Goal: Task Accomplishment & Management: Complete application form

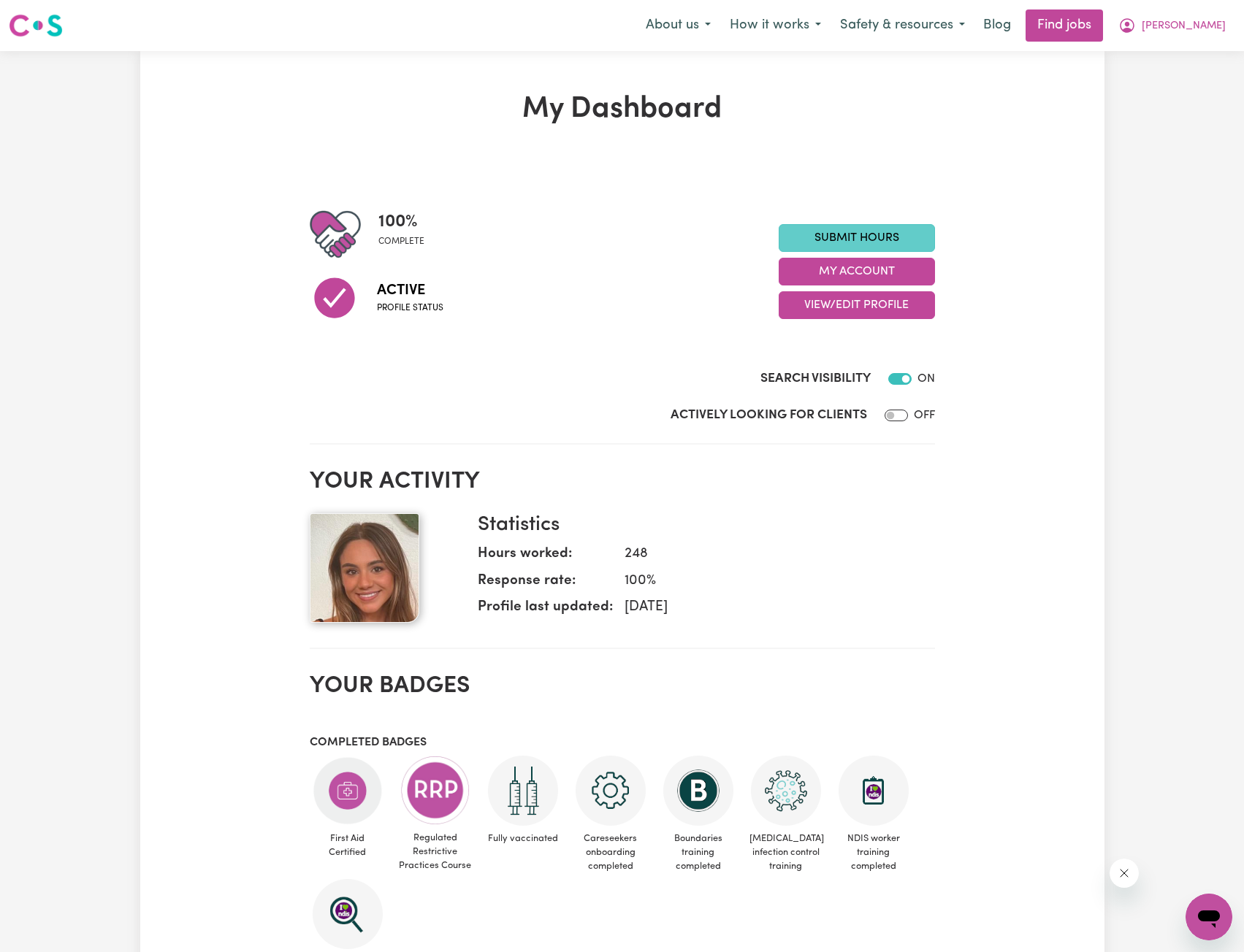
click at [858, 243] on link "Submit Hours" at bounding box center [856, 238] width 156 height 28
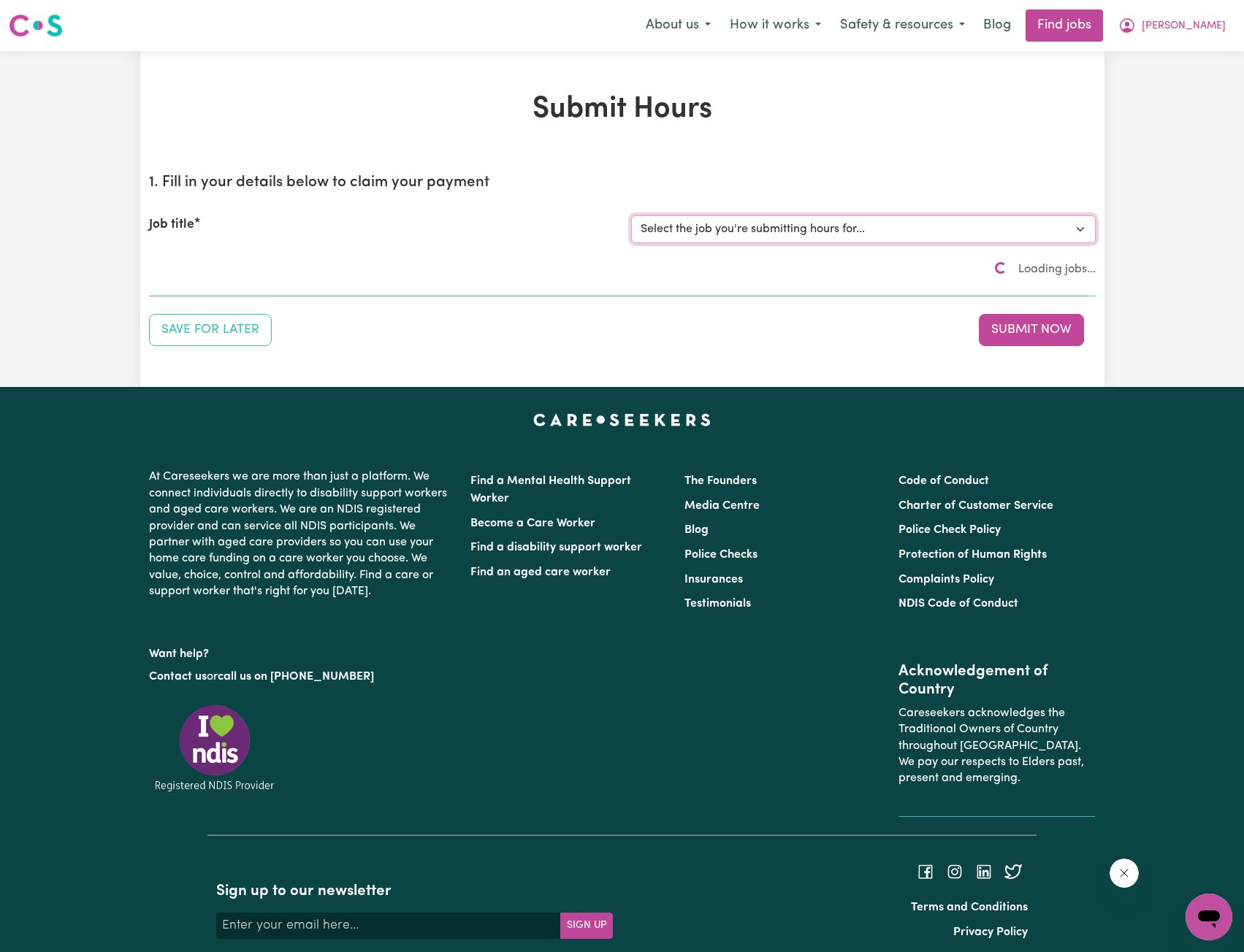
click at [776, 230] on select "Select the job you're submitting hours for..." at bounding box center [863, 230] width 464 height 28
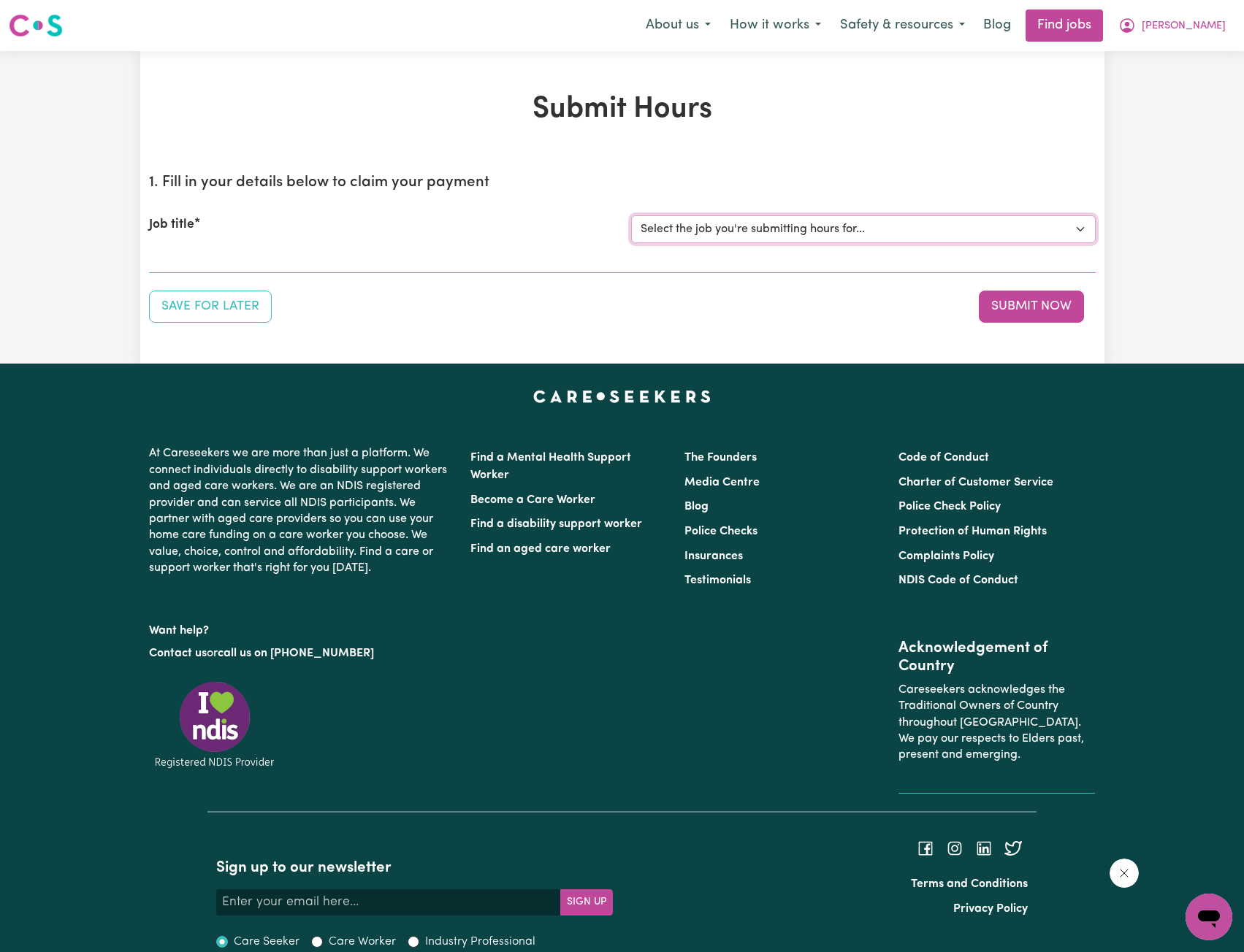
select select "4878"
click at [631, 216] on select "Select the job you're submitting hours for... [[PERSON_NAME]] Disability support" at bounding box center [863, 230] width 464 height 28
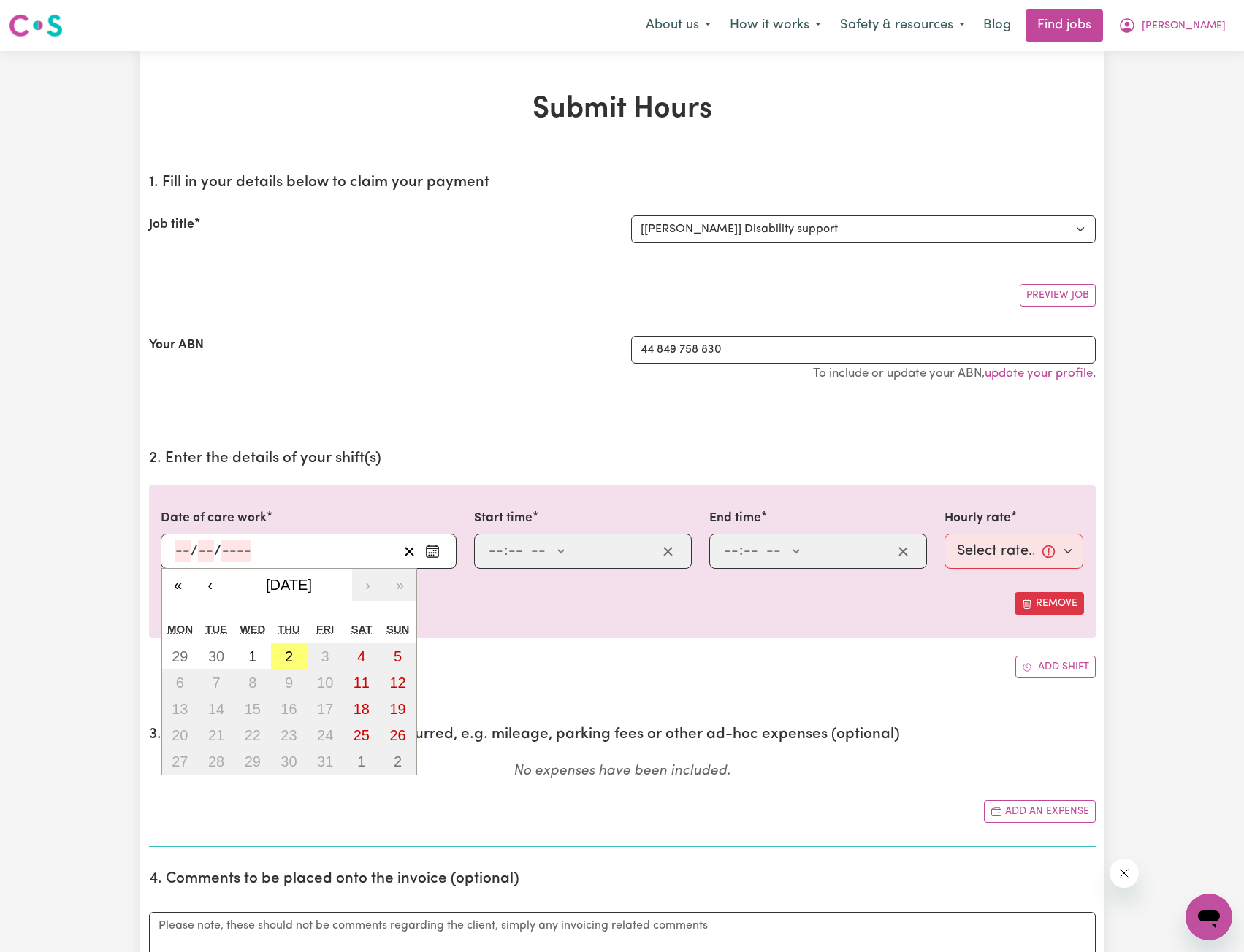
click at [212, 549] on input "number" at bounding box center [206, 552] width 16 height 22
click at [222, 587] on button "‹" at bounding box center [210, 585] width 32 height 32
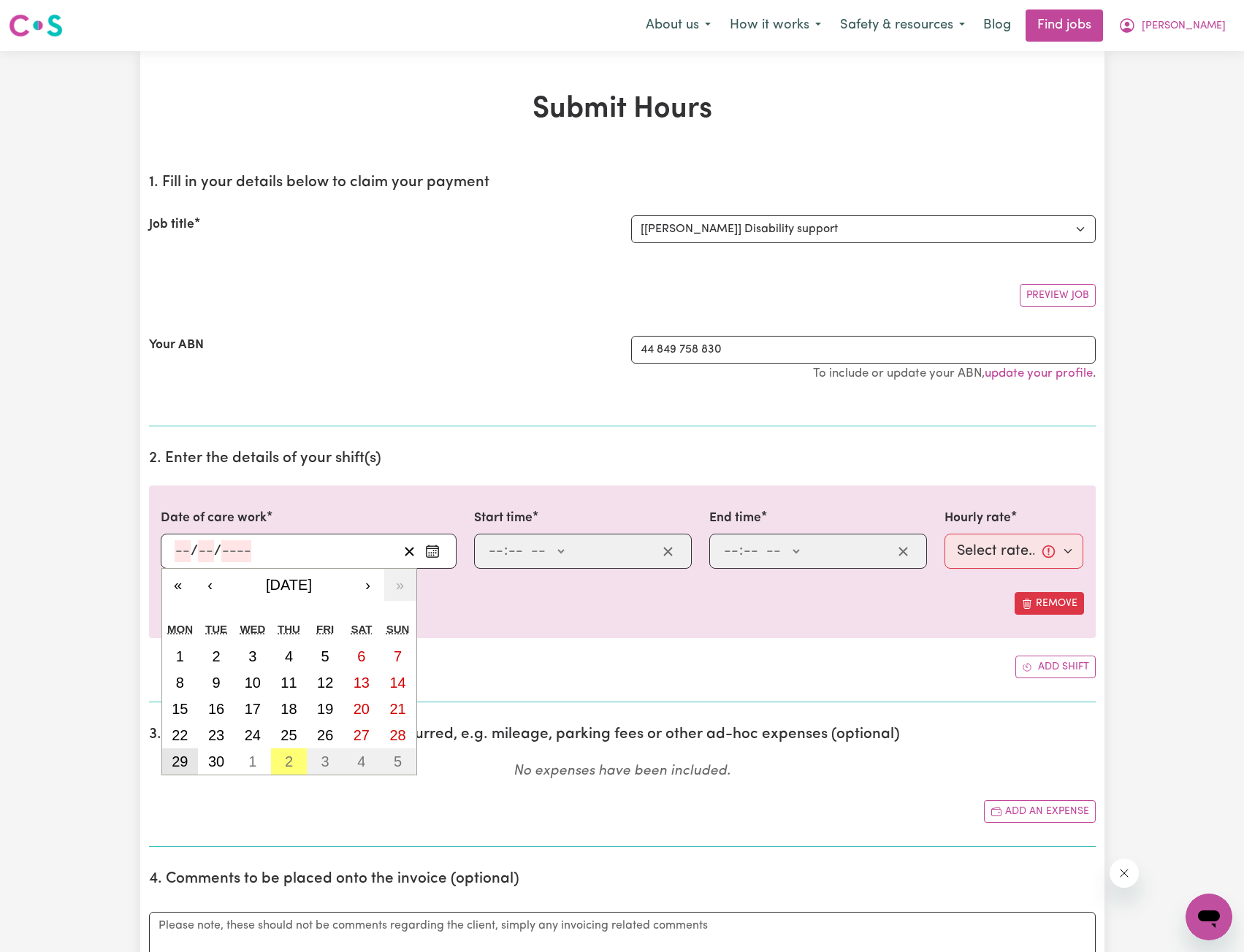
click at [177, 758] on abbr "29" at bounding box center [179, 761] width 16 height 16
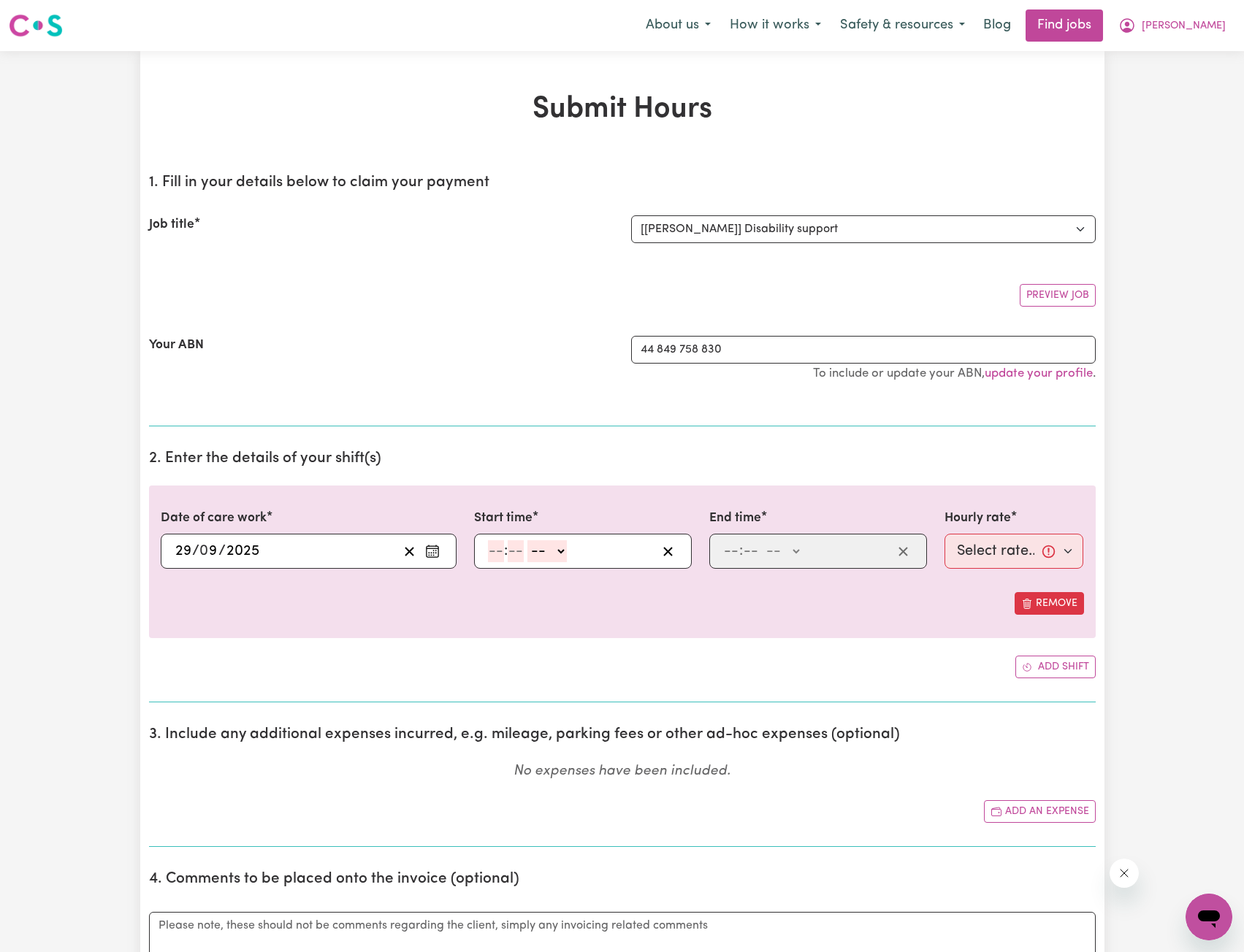
type input "[DATE]"
type input "29"
type input "9"
type input "2025"
click at [516, 565] on div ": -- AM PM" at bounding box center [583, 552] width 218 height 35
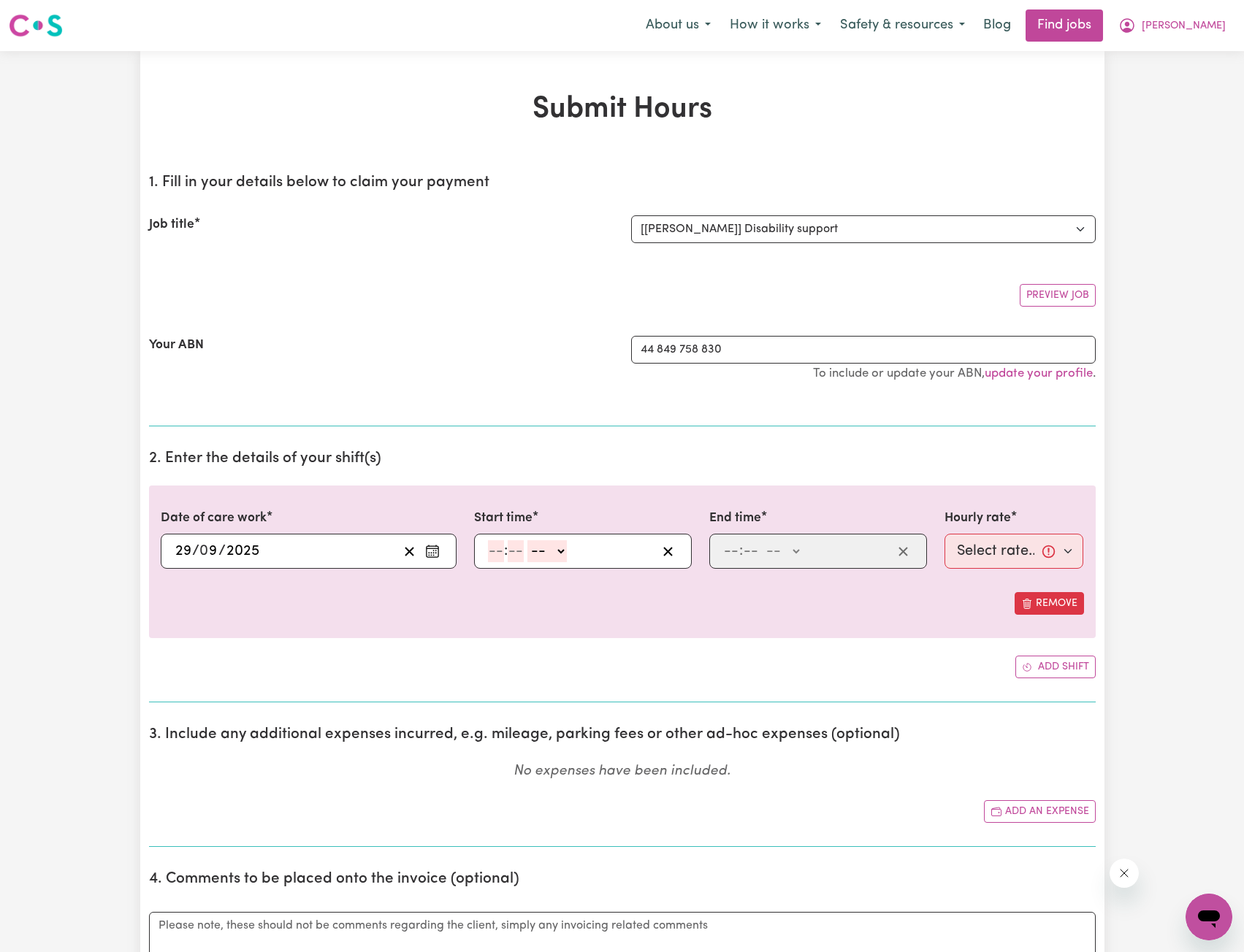
click at [503, 552] on input "number" at bounding box center [496, 552] width 16 height 22
click at [516, 550] on input "number" at bounding box center [515, 552] width 16 height 22
click at [496, 558] on input "number" at bounding box center [496, 552] width 16 height 22
click at [624, 553] on div ": -- AM PM" at bounding box center [571, 552] width 170 height 22
click at [534, 555] on select "-- AM PM" at bounding box center [546, 552] width 40 height 22
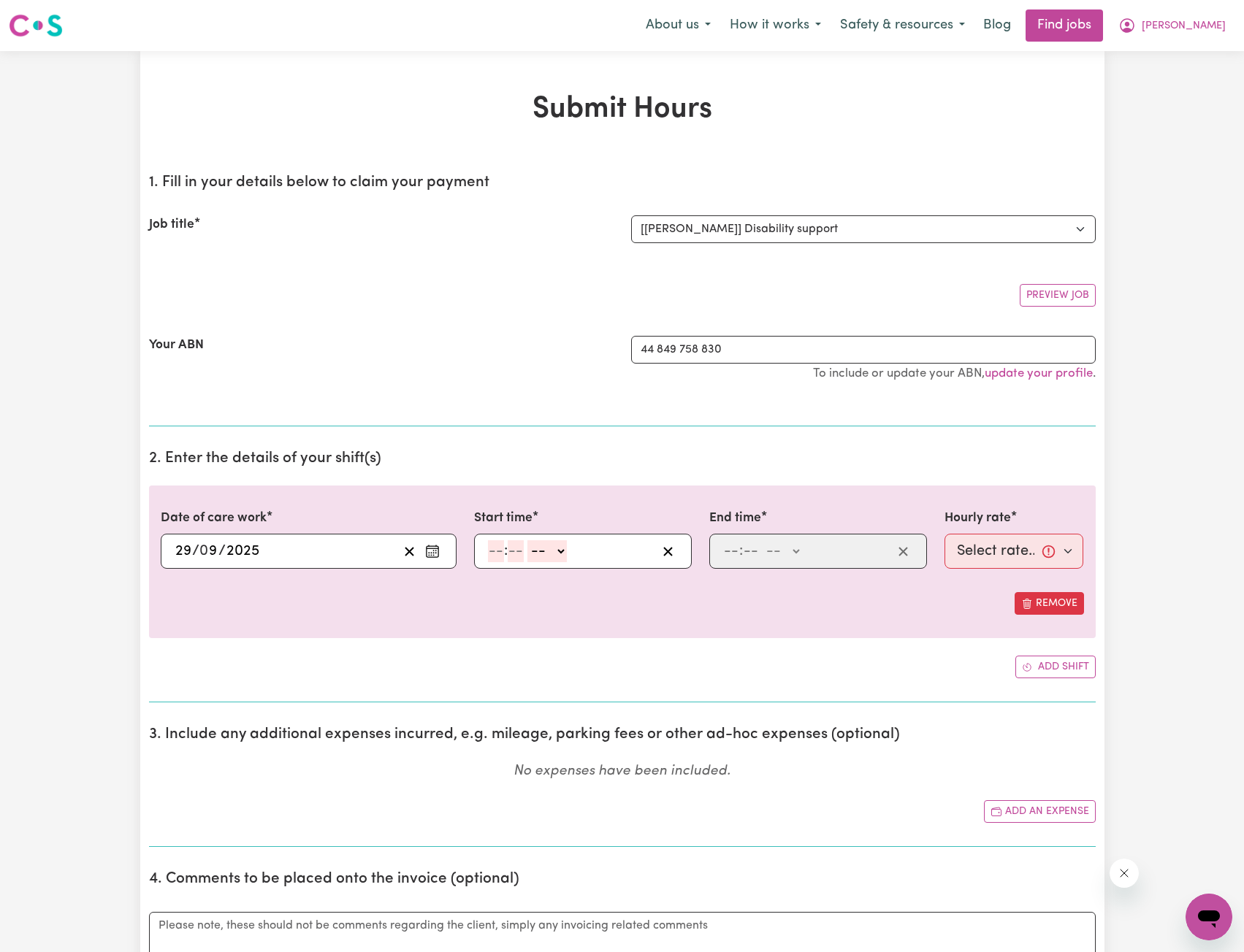
click at [499, 561] on input "number" at bounding box center [496, 552] width 16 height 22
type input "1"
type input "0"
select select "am"
type input "01:00"
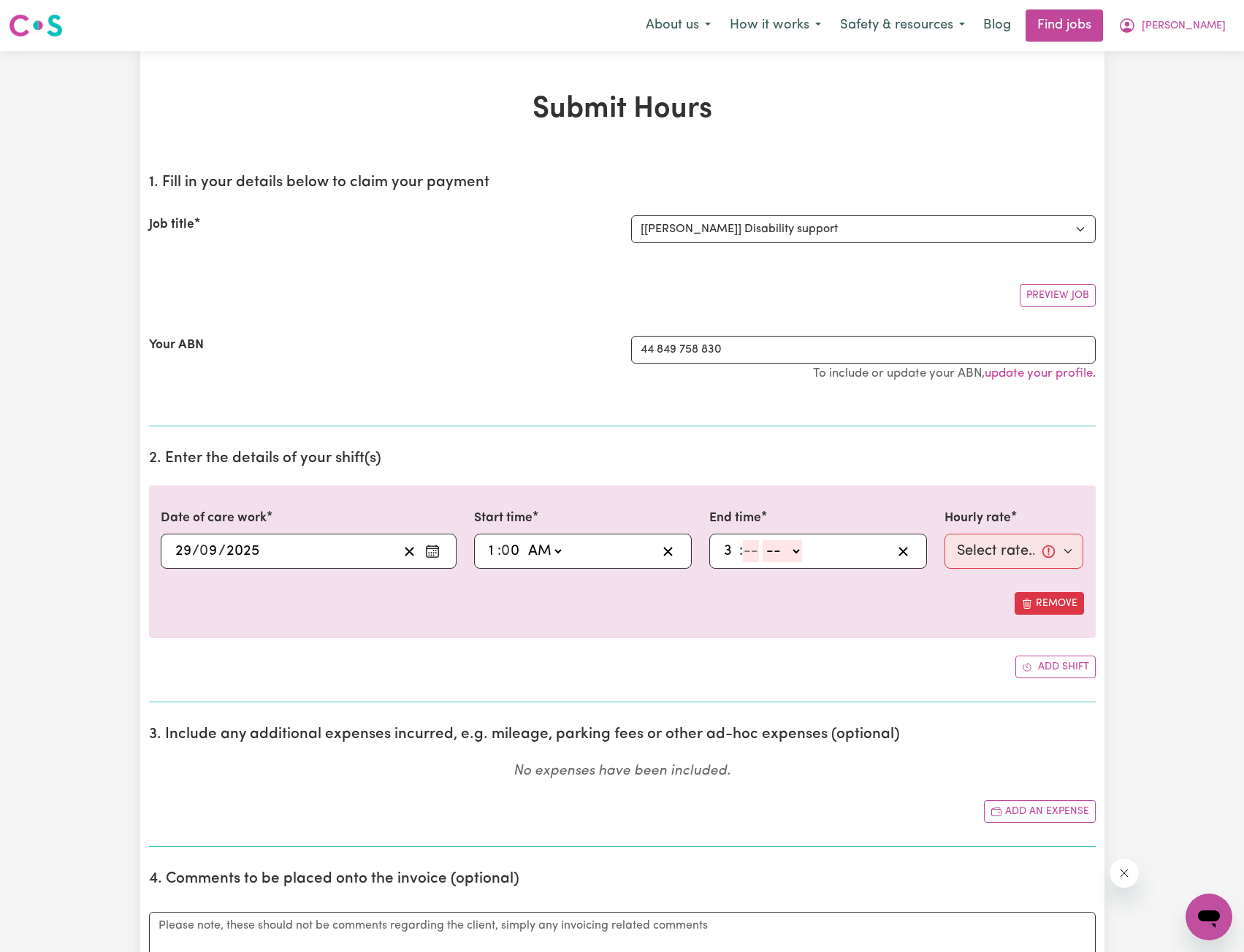
type input "3"
click at [736, 546] on span ":" at bounding box center [735, 551] width 4 height 16
click at [739, 558] on input "number" at bounding box center [744, 552] width 16 height 22
type input "00"
select select "am"
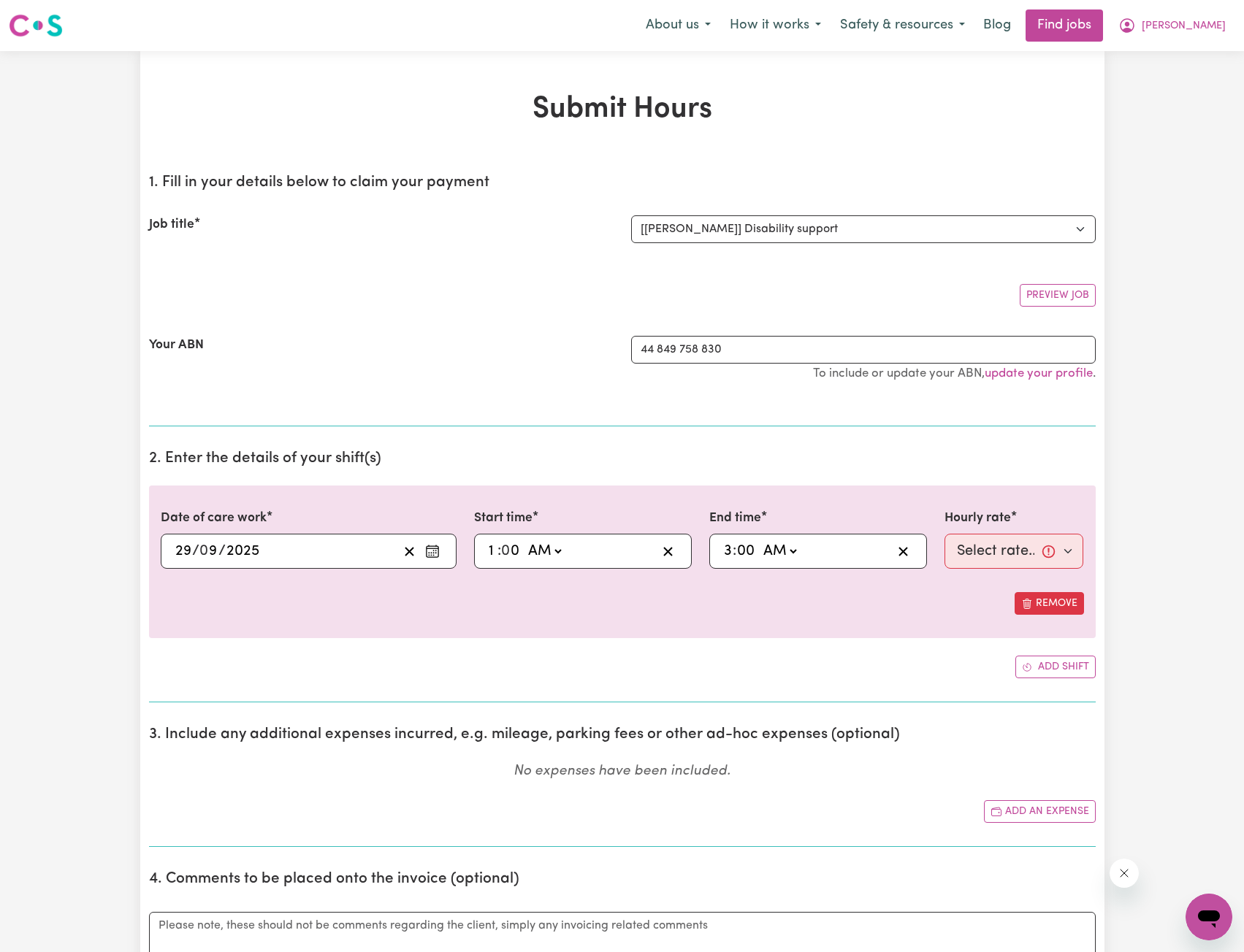
type input "03:00"
type input "0"
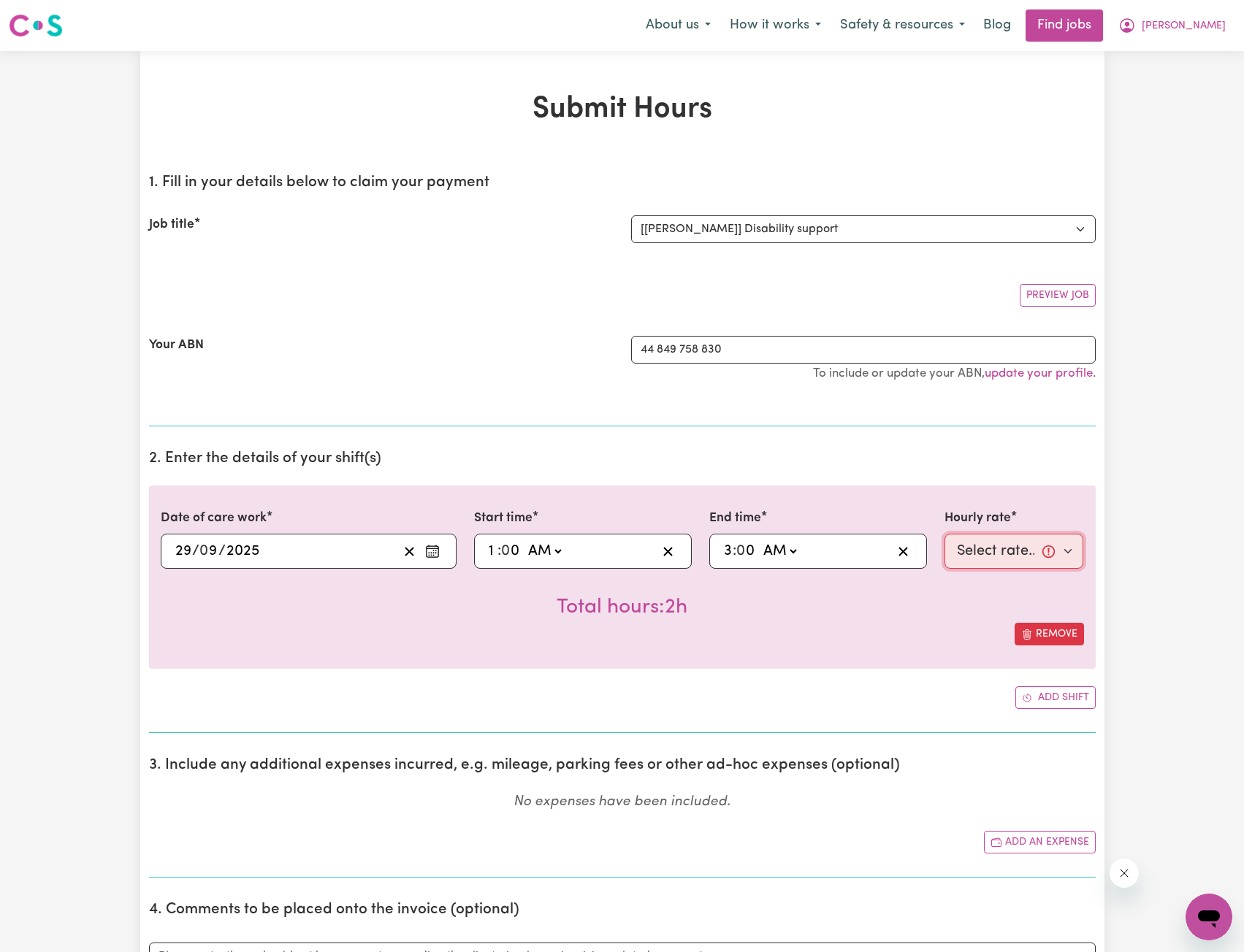
drag, startPoint x: 991, startPoint y: 558, endPoint x: 994, endPoint y: 565, distance: 7.6
click at [991, 558] on select "Select rate... $44.70 (Weekday) $62.69 ([DATE]) $80.71 ([DATE]) $98.61 (Public …" at bounding box center [1013, 552] width 139 height 35
select select "44.7-Weekday"
click at [944, 534] on select "Select rate... $44.70 (Weekday) $62.69 ([DATE]) $80.71 ([DATE]) $98.61 (Public …" at bounding box center [1013, 552] width 139 height 35
